Goal: Task Accomplishment & Management: Manage account settings

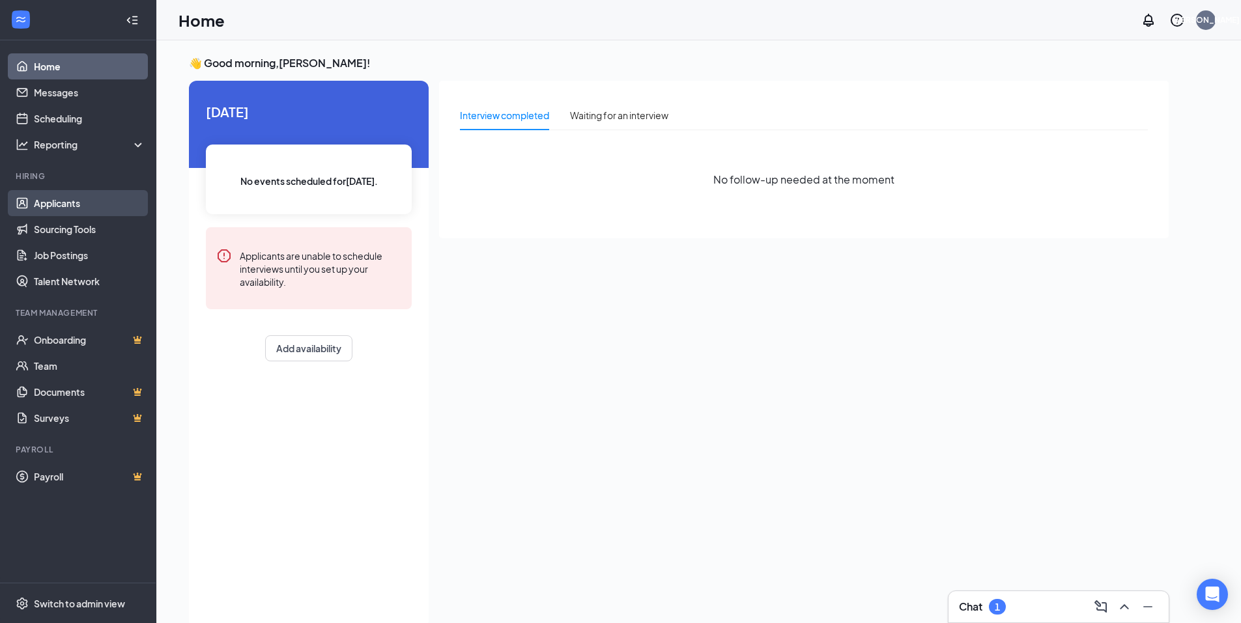
click at [72, 208] on link "Applicants" at bounding box center [89, 203] width 111 height 26
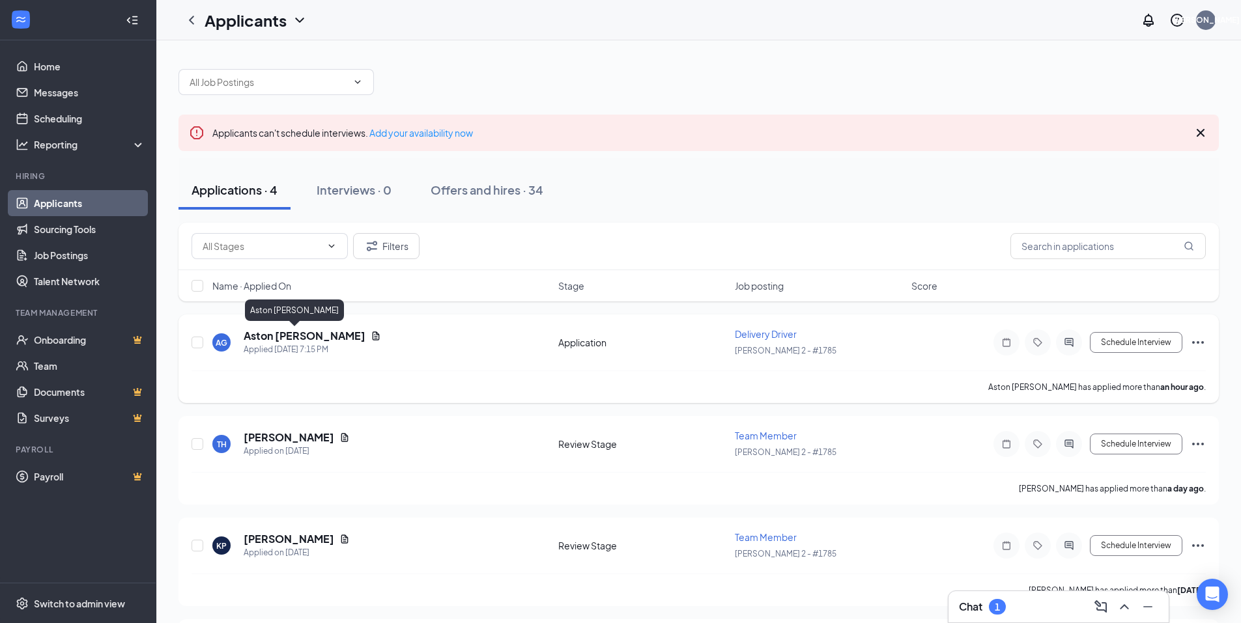
click at [266, 341] on h5 "Aston [PERSON_NAME]" at bounding box center [305, 336] width 122 height 14
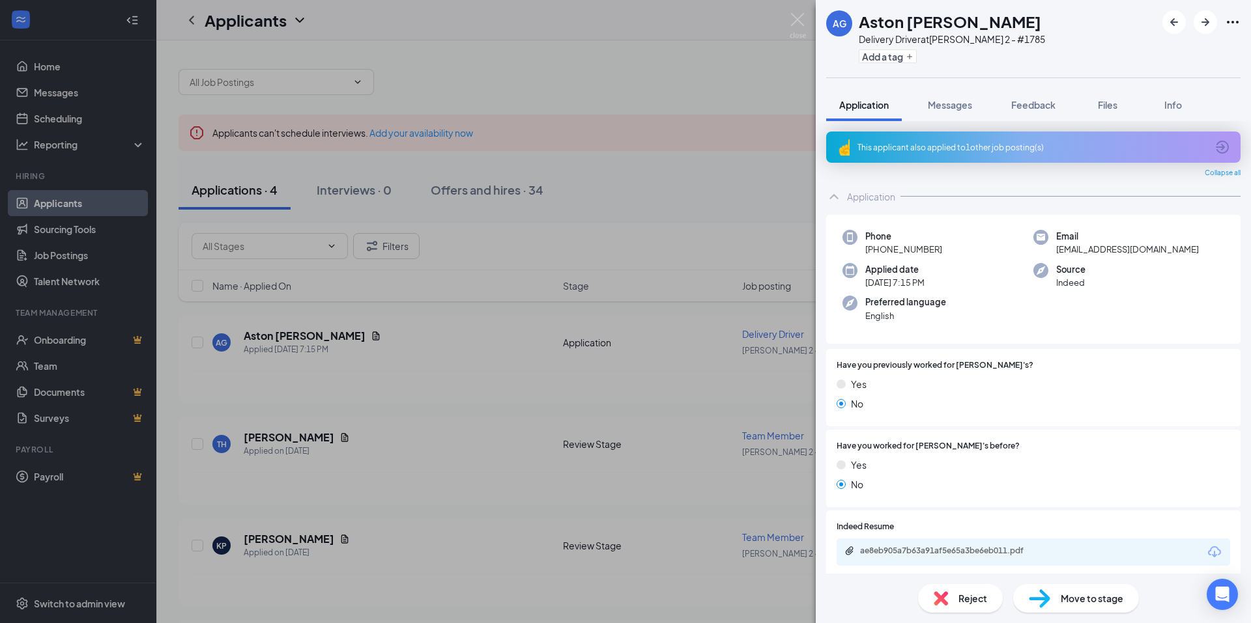
click at [264, 434] on div "AG Aston [PERSON_NAME] Delivery Driver at [PERSON_NAME] 2 - #1785 Add a tag App…" at bounding box center [625, 311] width 1251 height 623
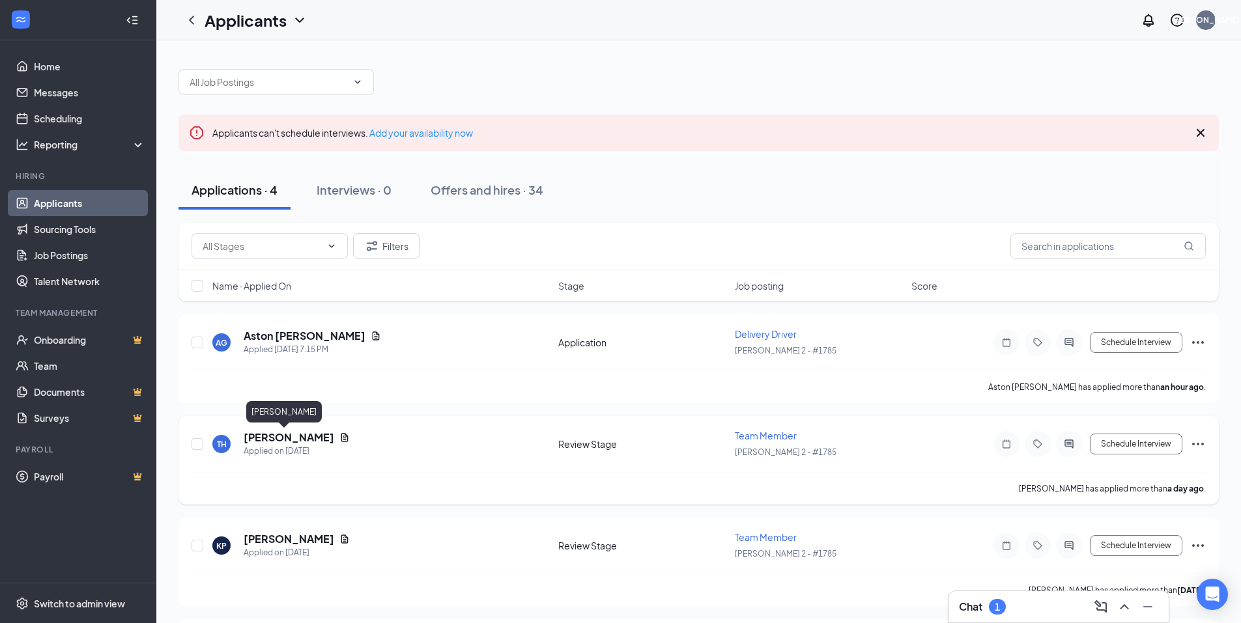
click at [266, 436] on h5 "[PERSON_NAME]" at bounding box center [289, 438] width 91 height 14
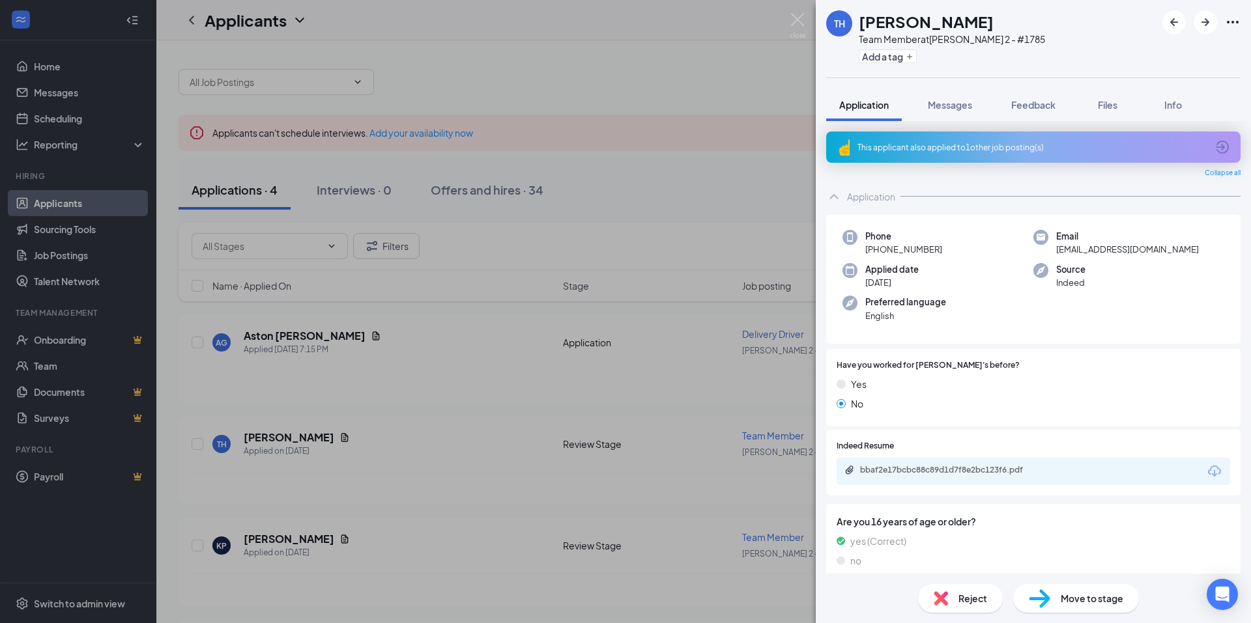
click at [389, 404] on div "TH [PERSON_NAME] Team Member at [PERSON_NAME] 2 - #1785 Add a tag Application M…" at bounding box center [625, 311] width 1251 height 623
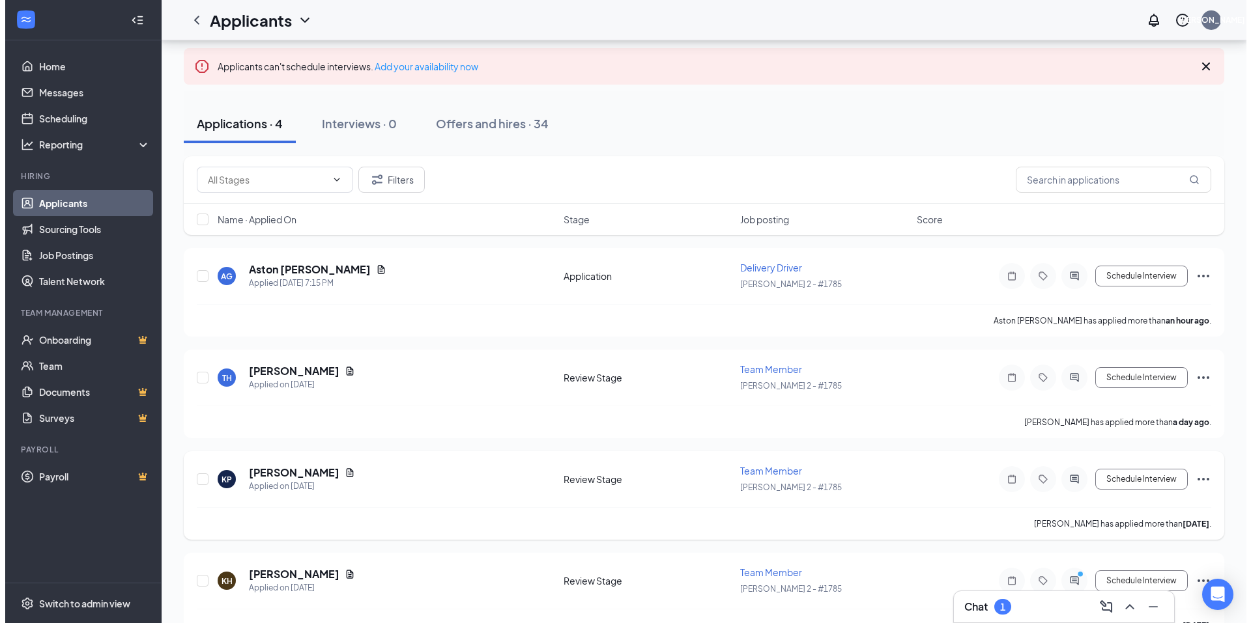
scroll to position [100, 0]
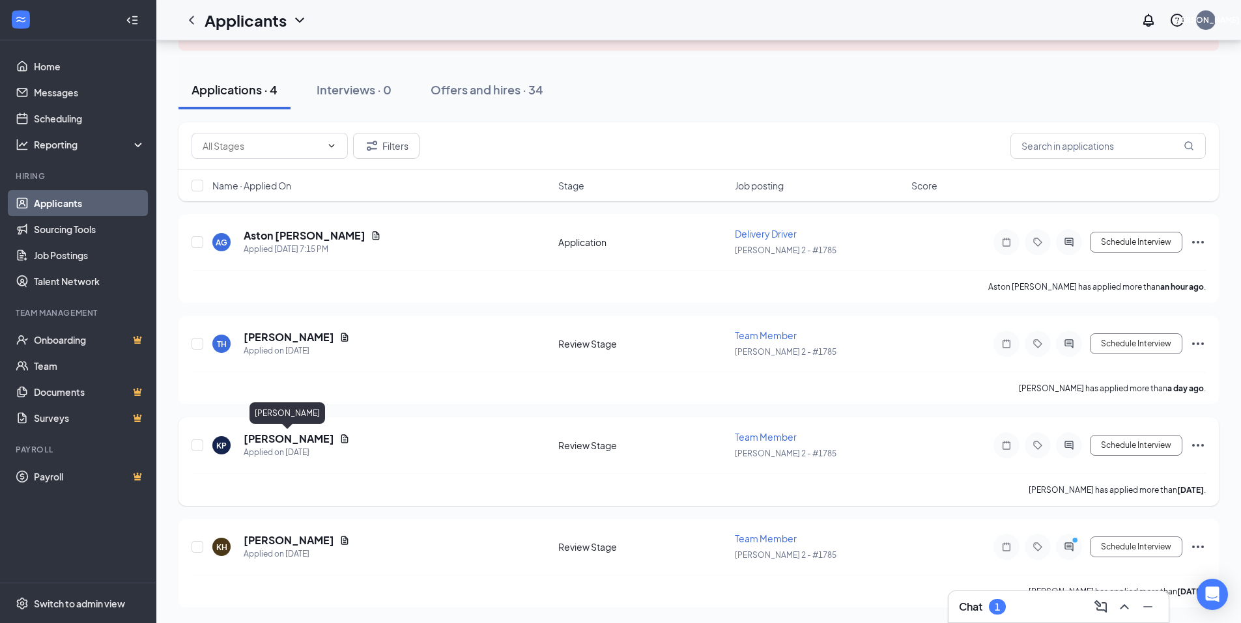
click at [298, 440] on h5 "[PERSON_NAME]" at bounding box center [289, 439] width 91 height 14
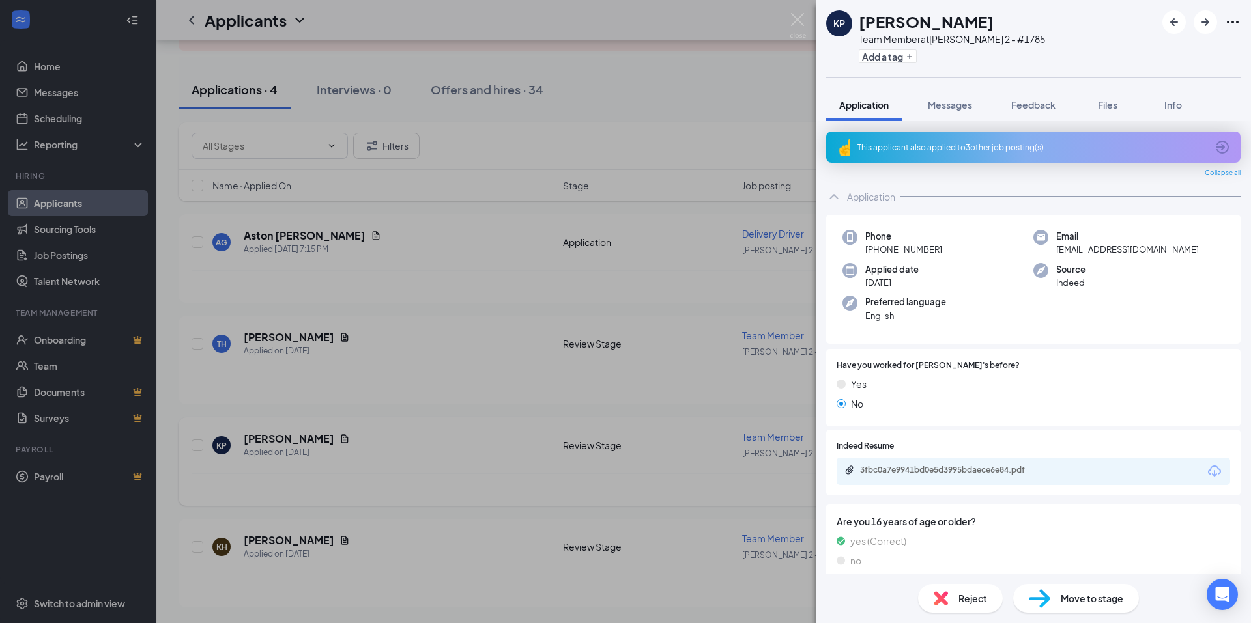
click at [449, 412] on div "KP [PERSON_NAME] Team Member at [PERSON_NAME] 2 - #1785 Add a tag Application M…" at bounding box center [625, 311] width 1251 height 623
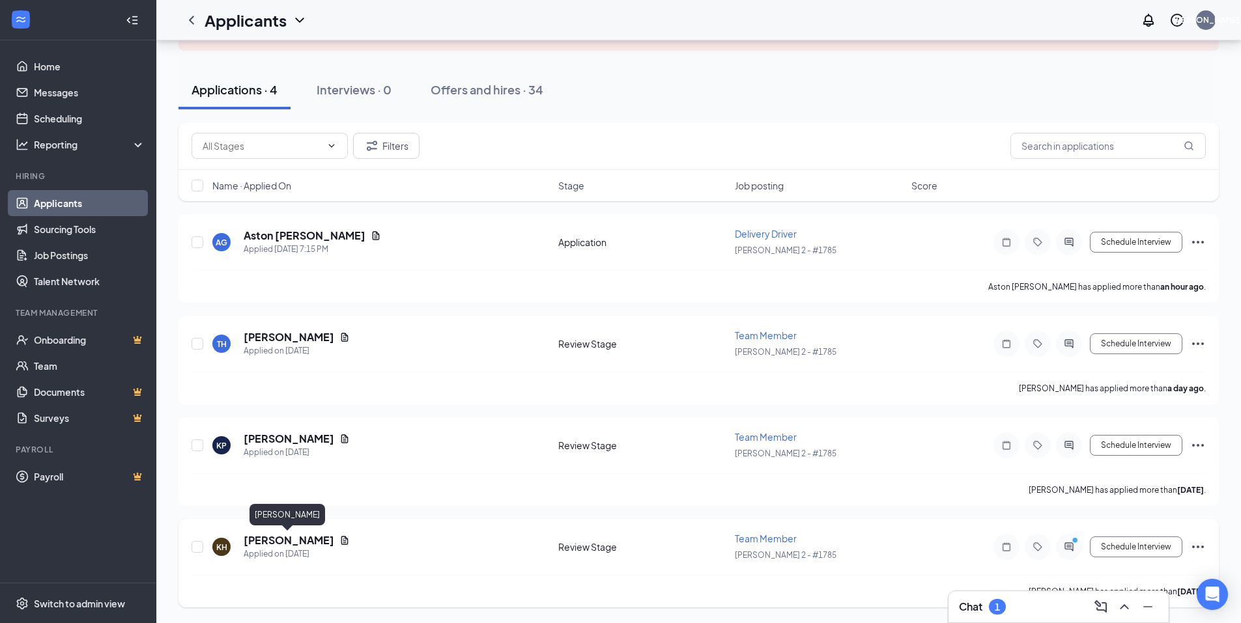
click at [299, 541] on h5 "[PERSON_NAME]" at bounding box center [289, 540] width 91 height 14
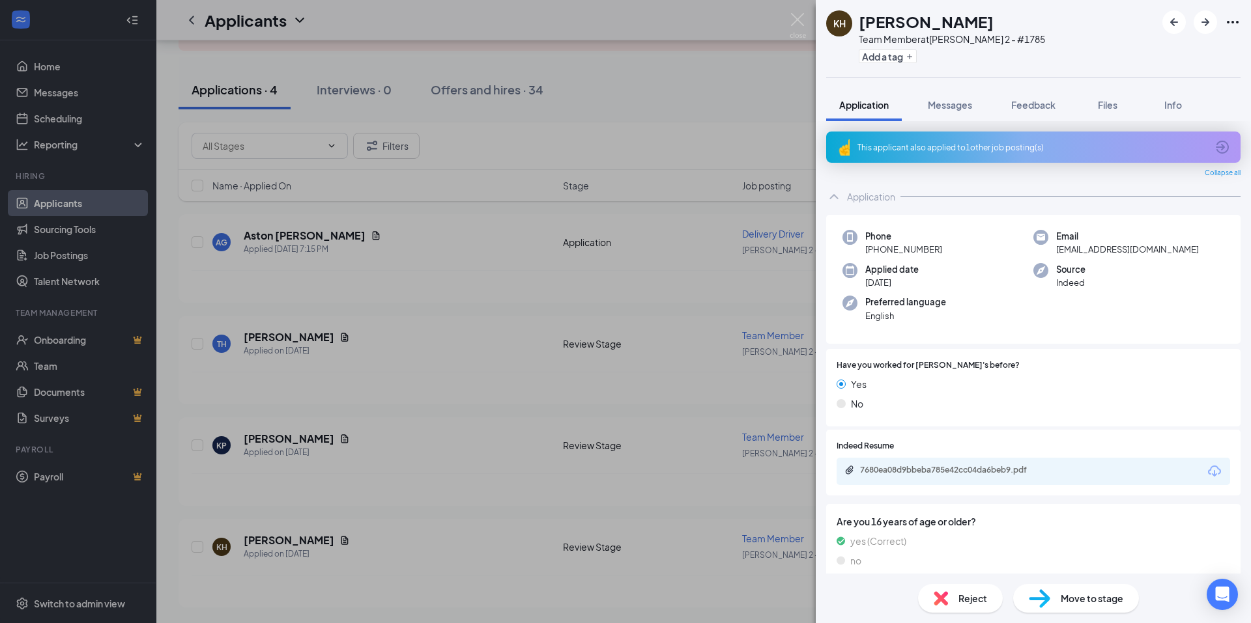
click at [386, 496] on div "KH [PERSON_NAME] Team Member at [PERSON_NAME] 2 - #1785 Add a tag Application M…" at bounding box center [625, 311] width 1251 height 623
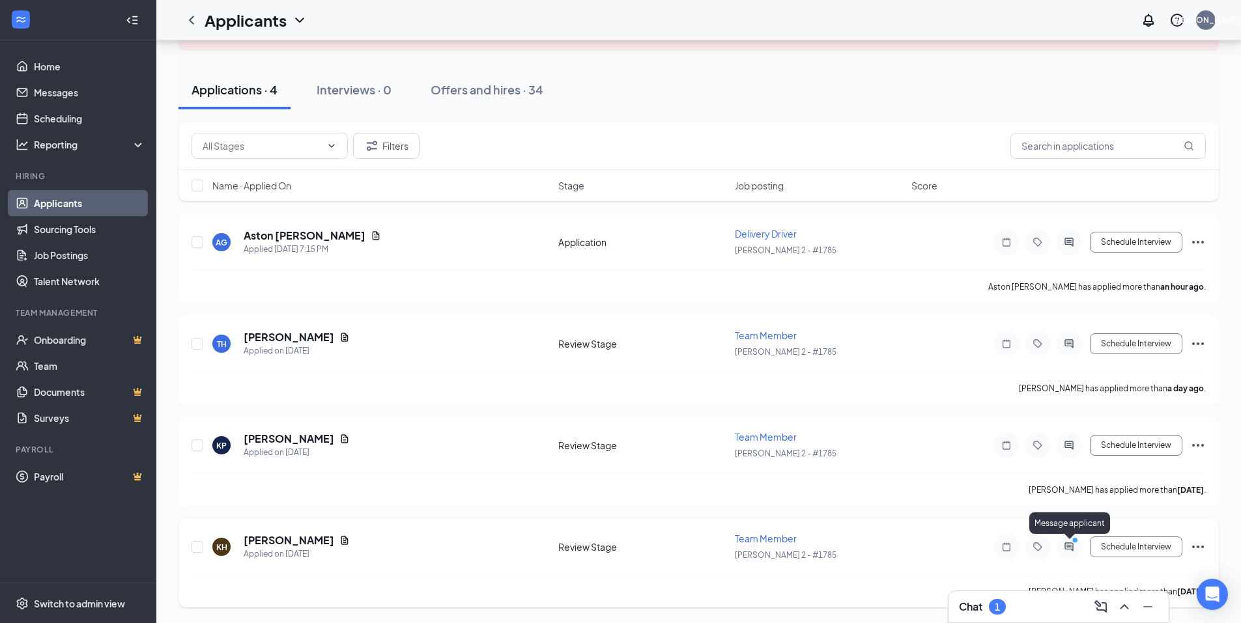
click at [1074, 541] on circle "PrimaryDot" at bounding box center [1075, 540] width 6 height 6
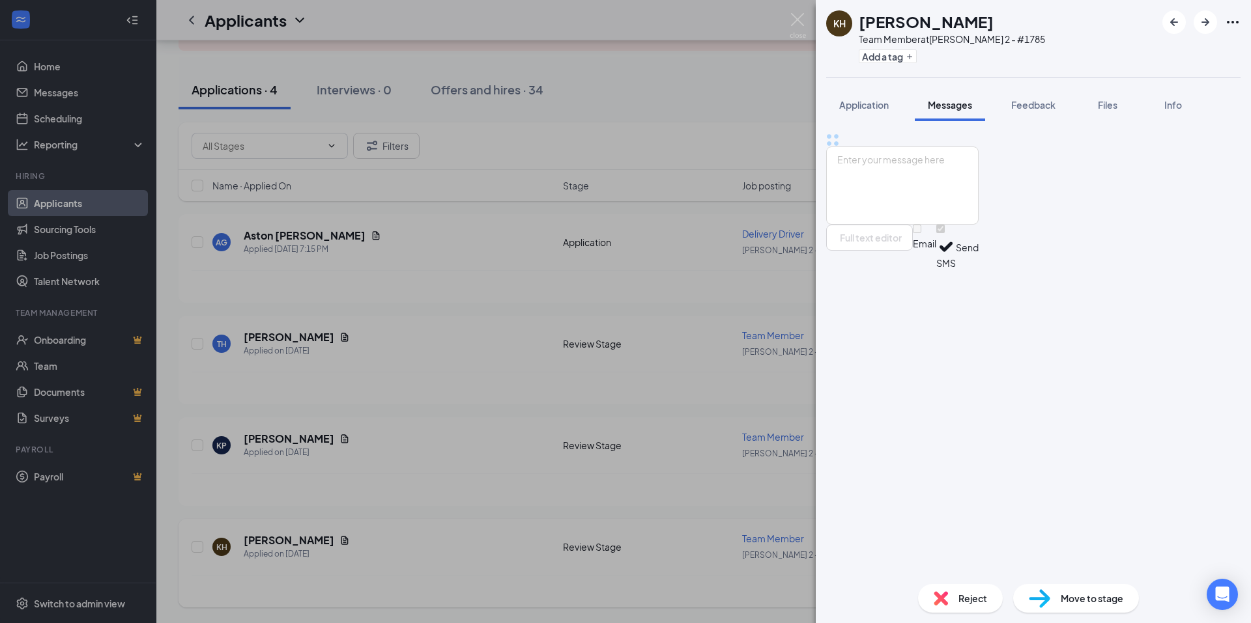
scroll to position [16, 0]
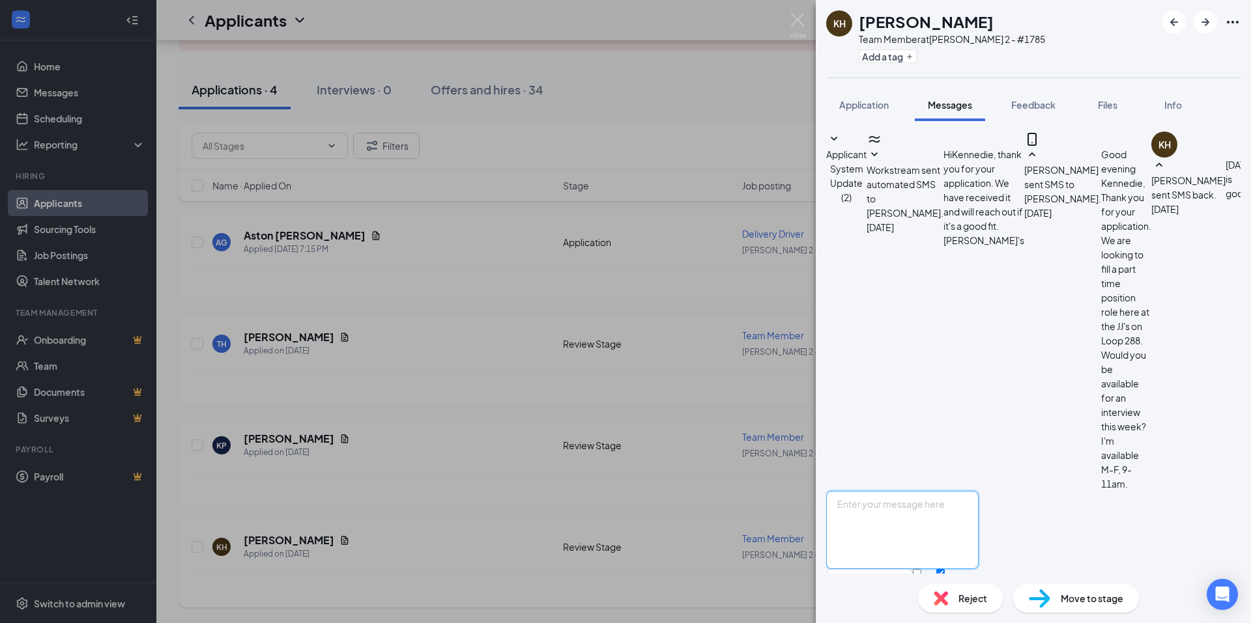
click at [963, 491] on textarea at bounding box center [902, 530] width 152 height 78
type textarea "Sorry for the late reply. [DATE] is perfect! [STREET_ADDRESS] Ask for J."
click at [978, 569] on button "Send" at bounding box center [967, 591] width 23 height 45
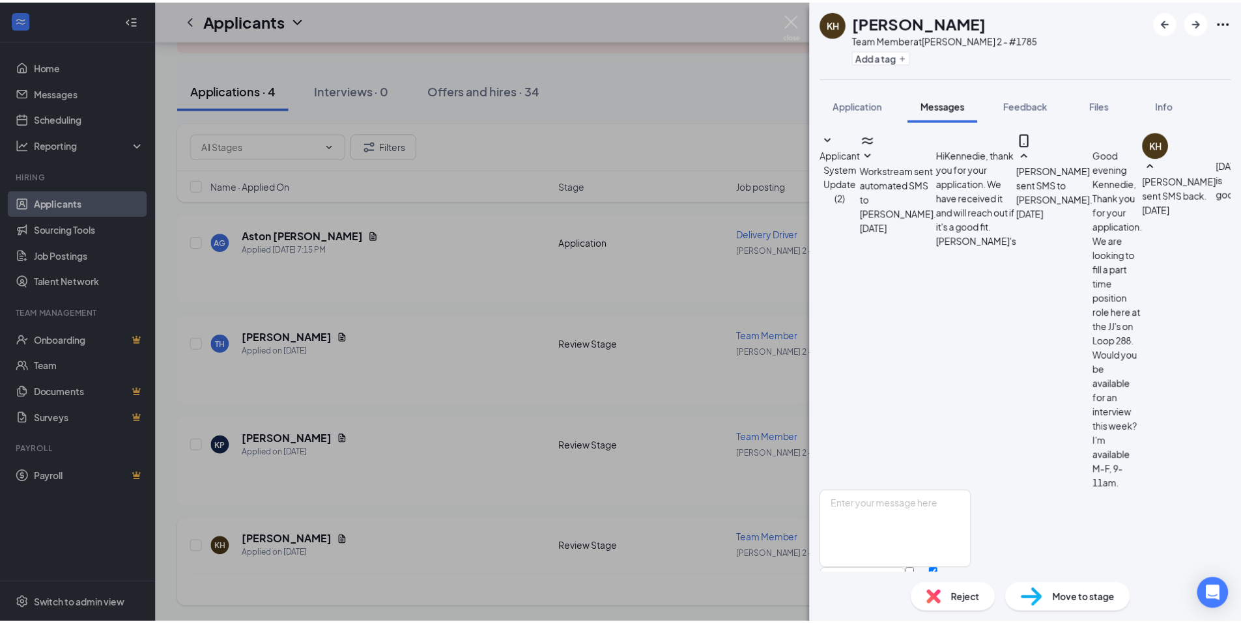
scroll to position [171, 0]
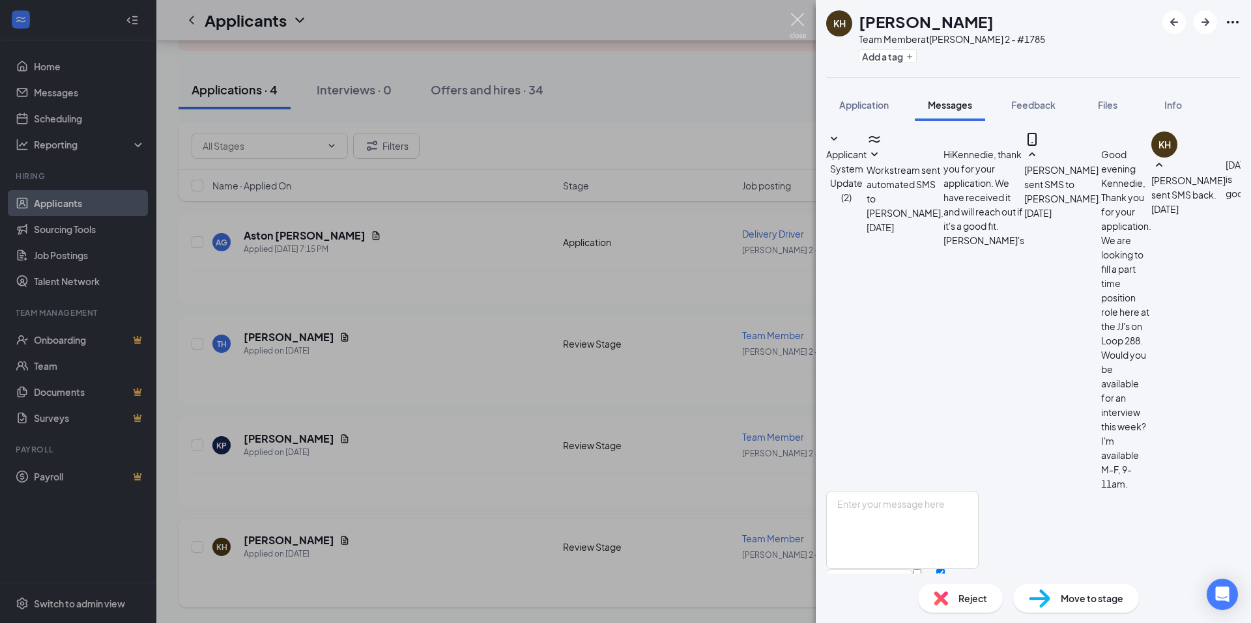
click at [800, 21] on img at bounding box center [797, 25] width 16 height 25
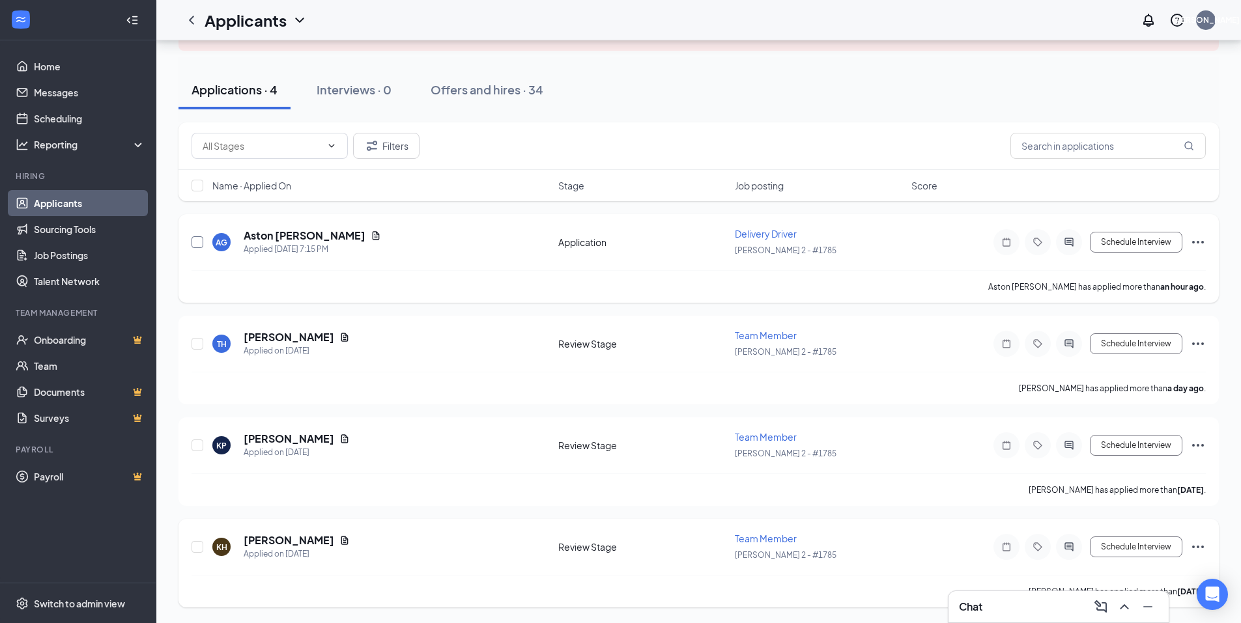
click at [196, 243] on input "checkbox" at bounding box center [198, 242] width 12 height 12
checkbox input "true"
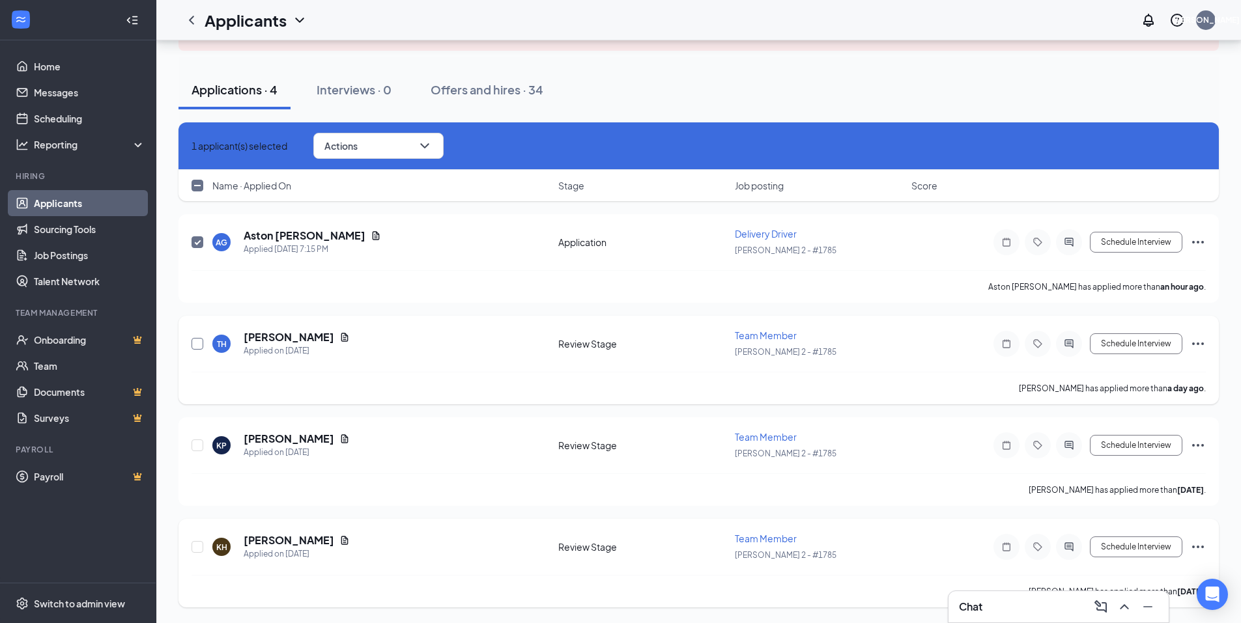
click at [196, 343] on input "checkbox" at bounding box center [198, 344] width 12 height 12
checkbox input "true"
click at [195, 446] on input "checkbox" at bounding box center [198, 446] width 12 height 12
checkbox input "true"
click at [433, 143] on icon "ChevronDown" at bounding box center [425, 146] width 16 height 16
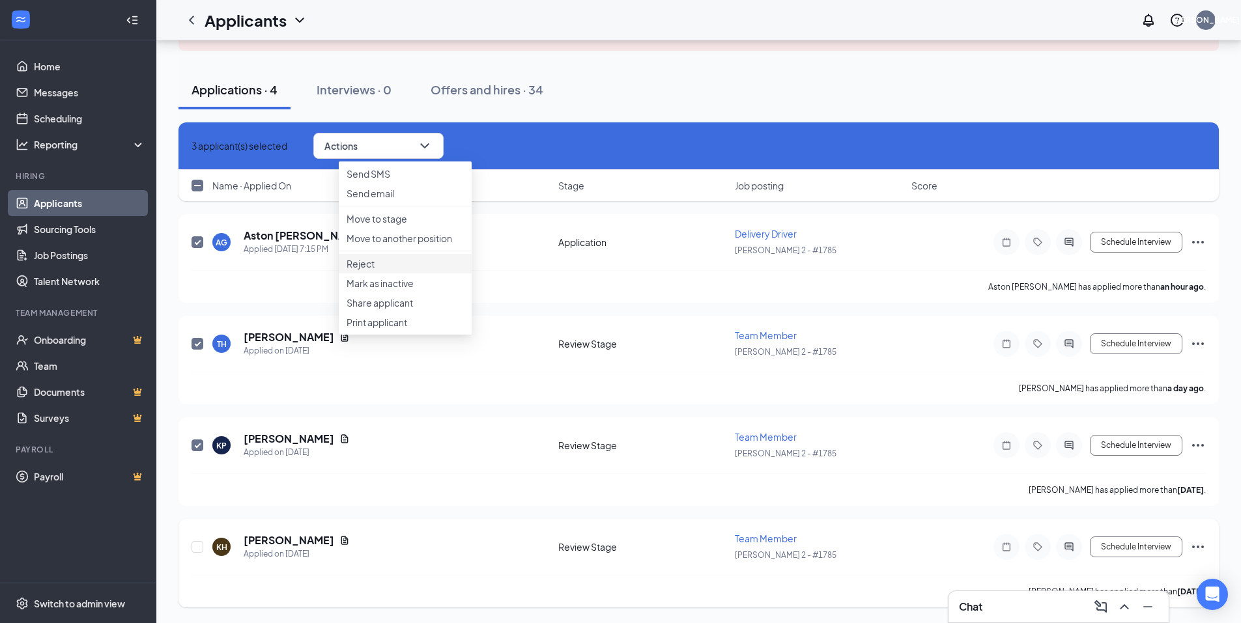
click at [389, 270] on p "Reject" at bounding box center [405, 263] width 117 height 13
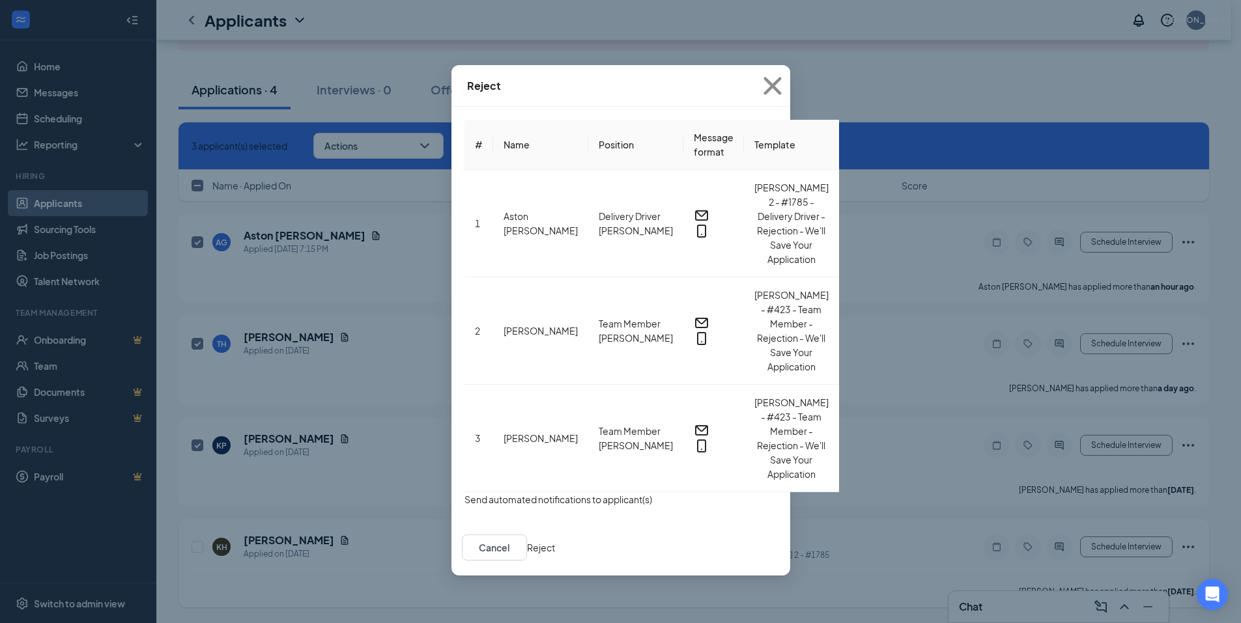
click at [464, 492] on button "button" at bounding box center [464, 499] width 0 height 14
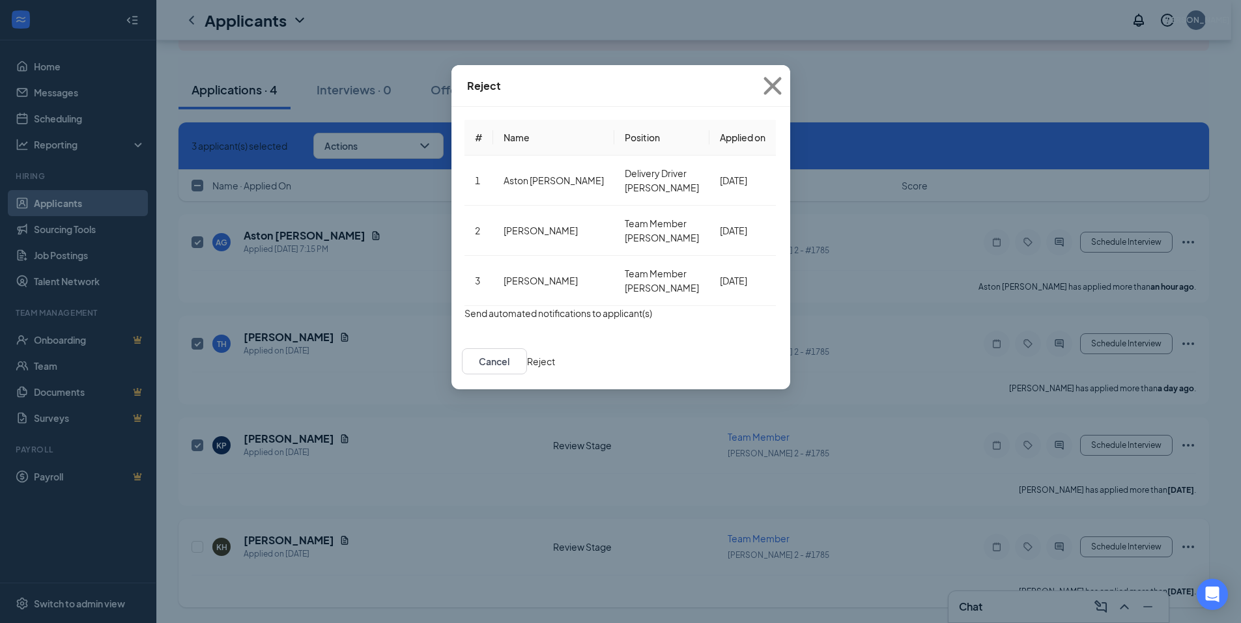
click at [509, 442] on div "Reject # Name Position Applied on 1 Aston [PERSON_NAME] Delivery Driver [PERSON…" at bounding box center [620, 311] width 1241 height 623
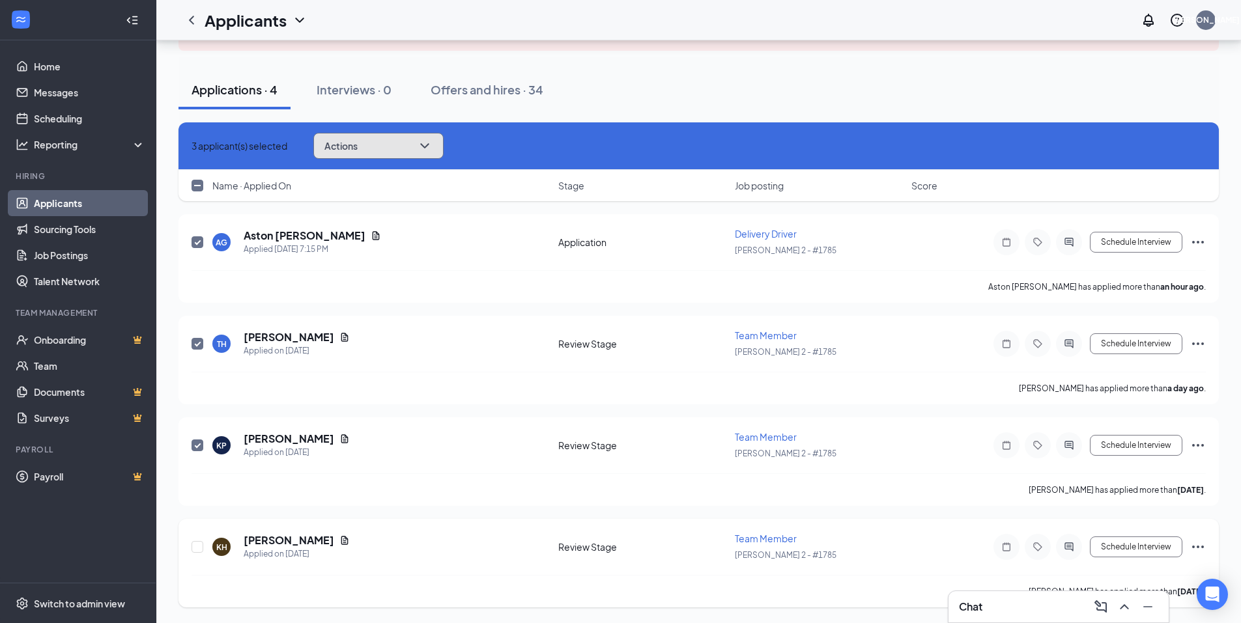
click at [433, 149] on icon "ChevronDown" at bounding box center [425, 146] width 16 height 16
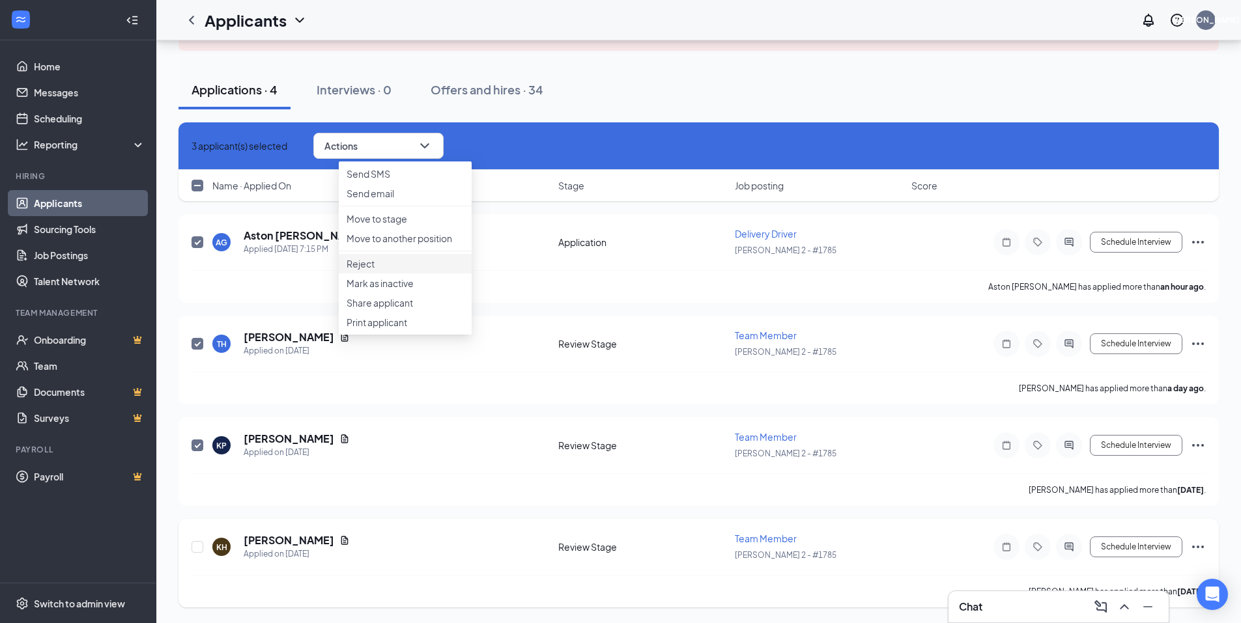
click at [380, 270] on p "Reject" at bounding box center [405, 263] width 117 height 13
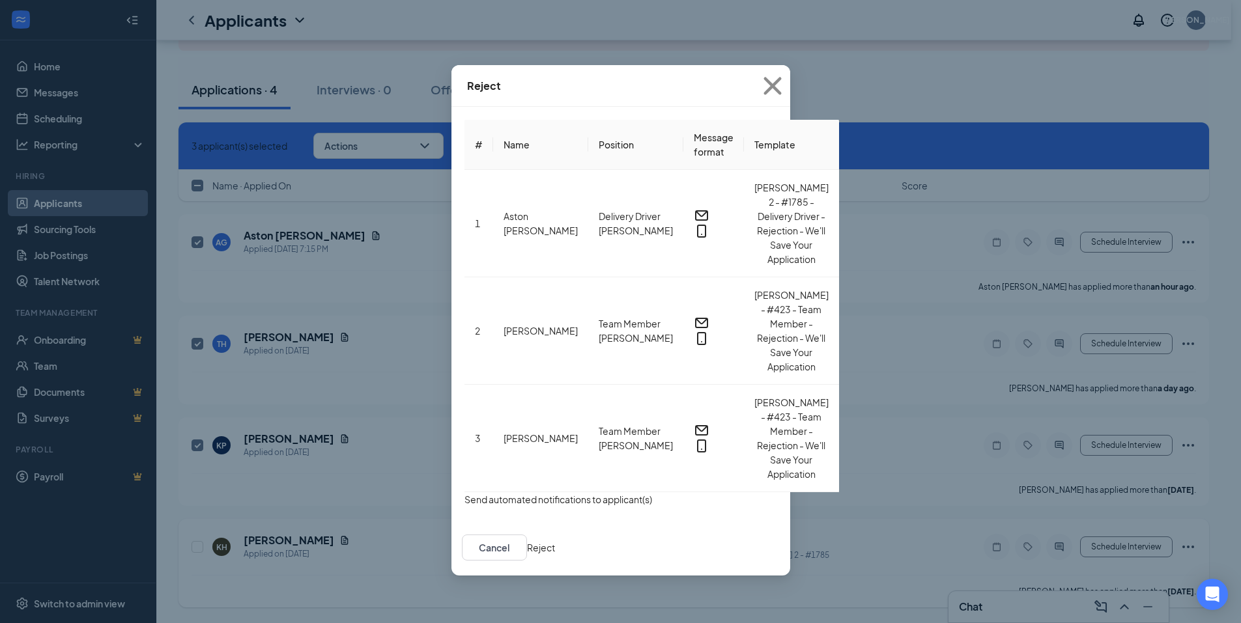
click at [522, 462] on div "Reject # Name Position Message format Template 1 Aston [PERSON_NAME] Delivery D…" at bounding box center [620, 311] width 1241 height 623
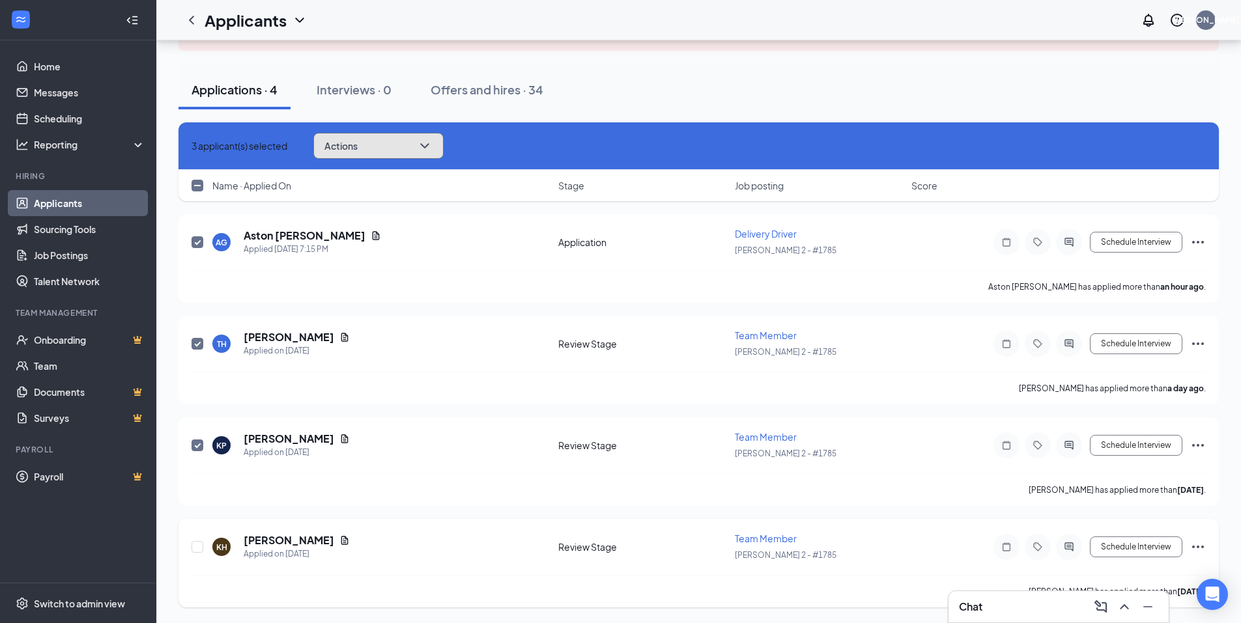
click at [433, 143] on icon "ChevronDown" at bounding box center [425, 146] width 16 height 16
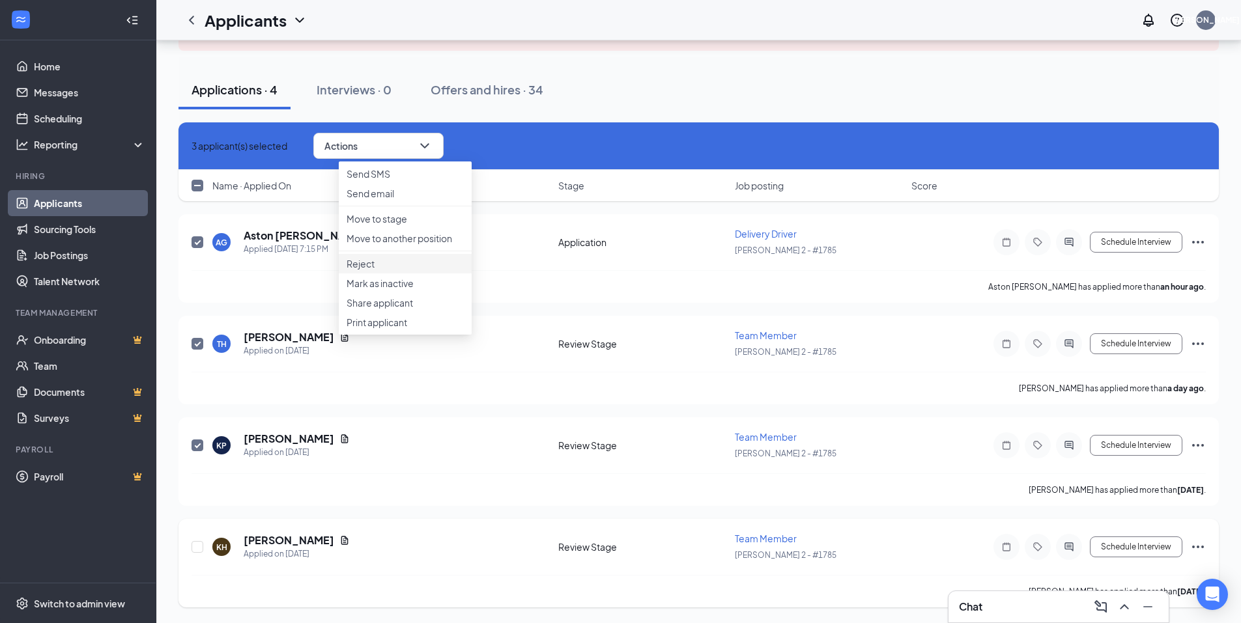
click at [381, 270] on p "Reject" at bounding box center [405, 263] width 117 height 13
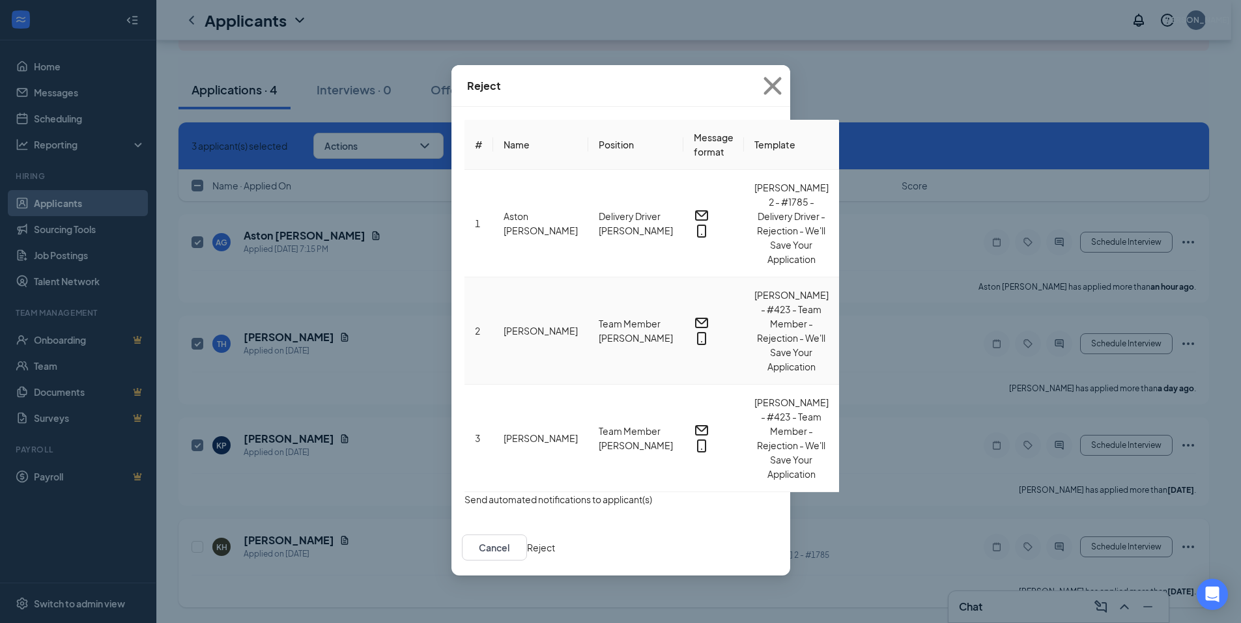
scroll to position [53, 0]
click at [555, 541] on button "Reject" at bounding box center [541, 548] width 28 height 14
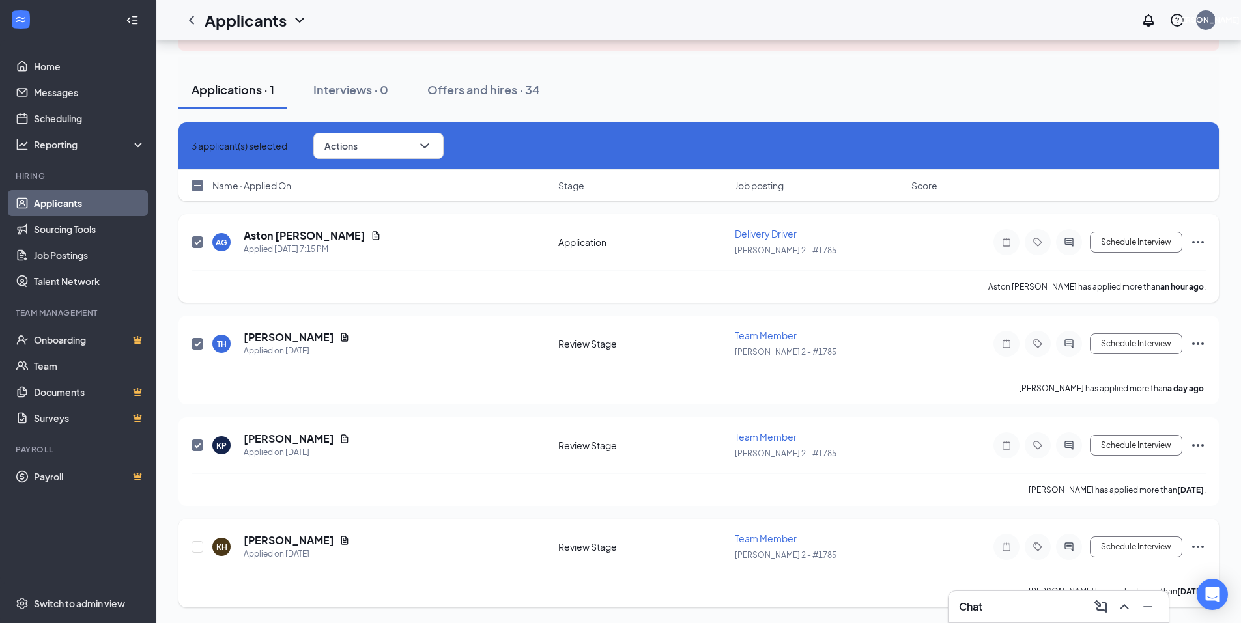
checkbox input "false"
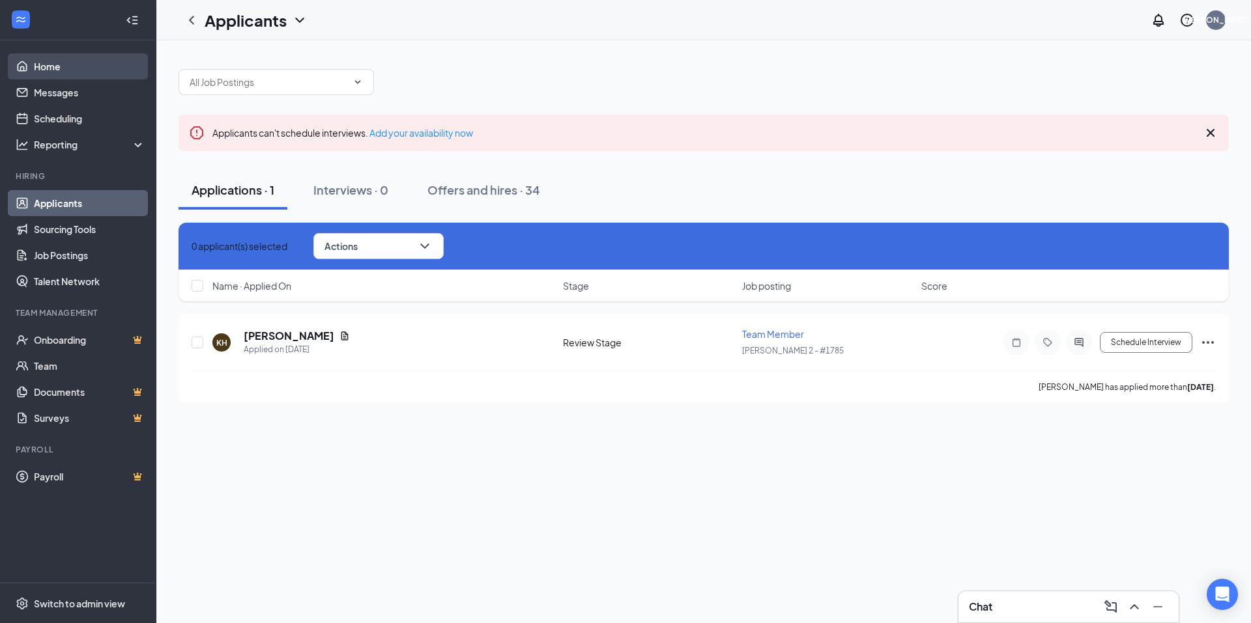
click at [42, 64] on link "Home" at bounding box center [89, 66] width 111 height 26
